Goal: Transaction & Acquisition: Purchase product/service

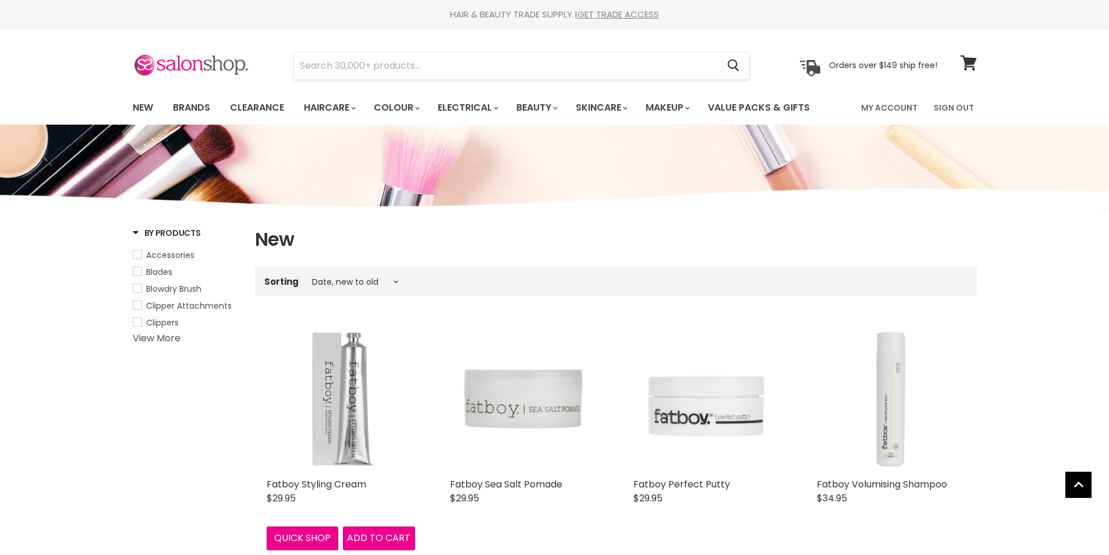
select select "created-descending"
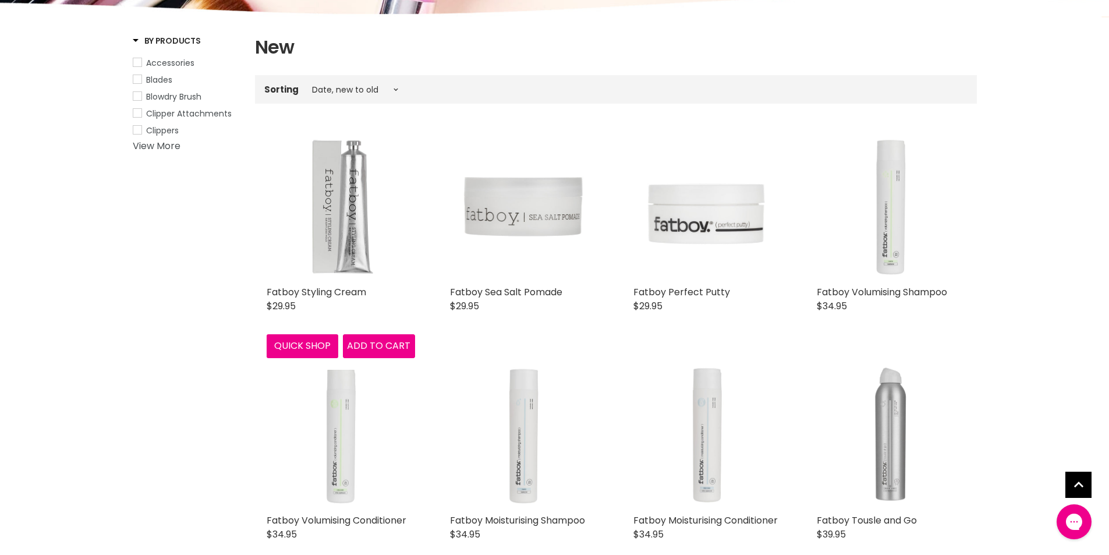
scroll to position [233, 0]
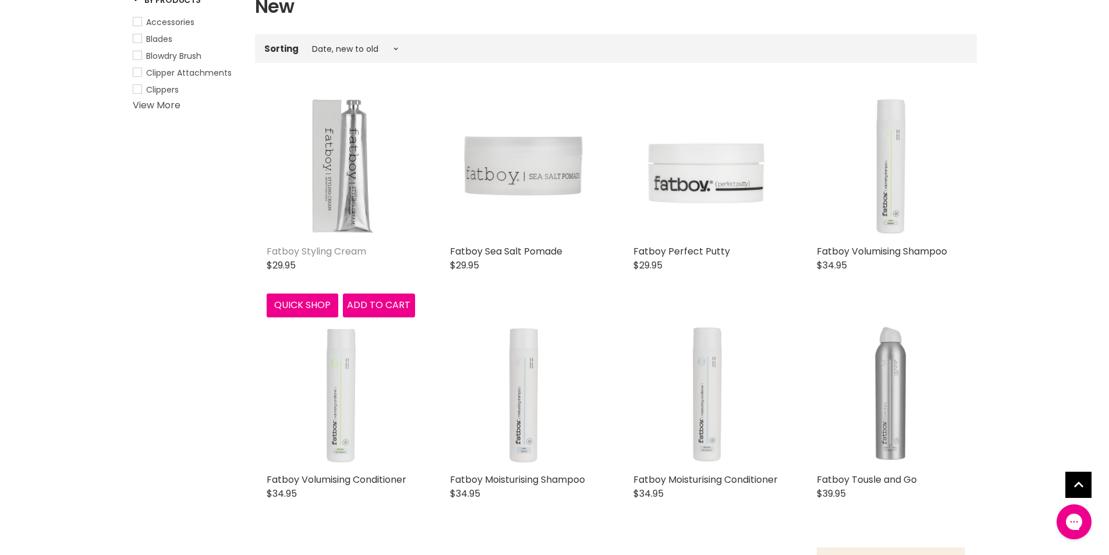
click at [328, 257] on link "Fatboy Styling Cream" at bounding box center [317, 251] width 100 height 13
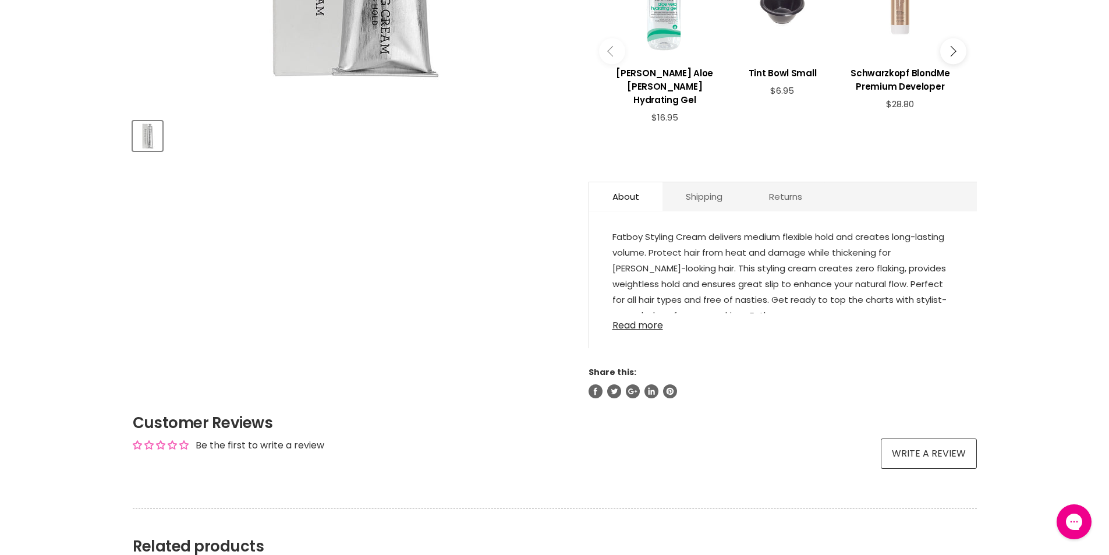
click at [651, 313] on link "Read more" at bounding box center [782, 321] width 341 height 17
